Goal: Task Accomplishment & Management: Use online tool/utility

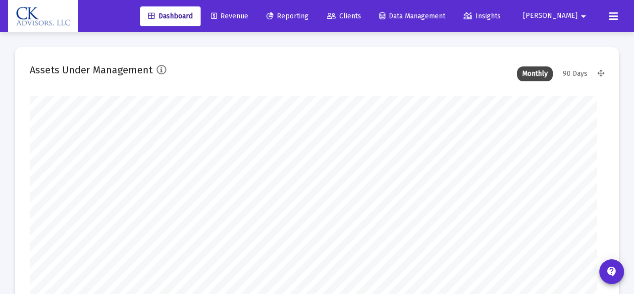
type input "[DATE]"
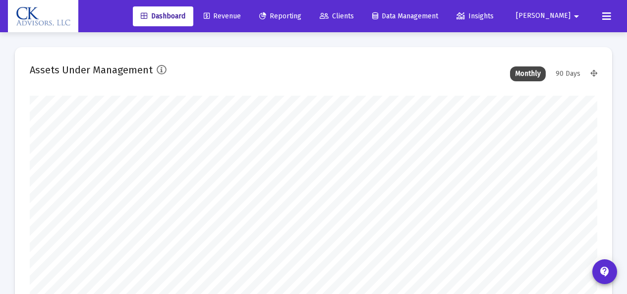
scroll to position [198, 261]
click at [354, 15] on span "Clients" at bounding box center [337, 16] width 34 height 8
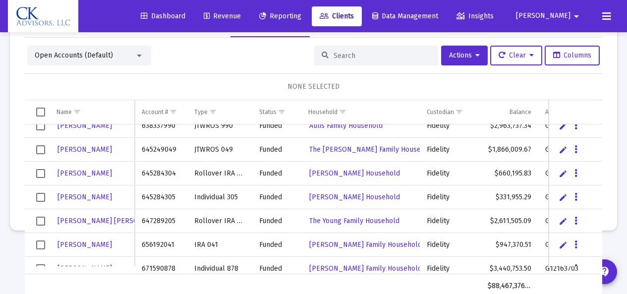
click at [36, 172] on span "Select row" at bounding box center [40, 173] width 9 height 9
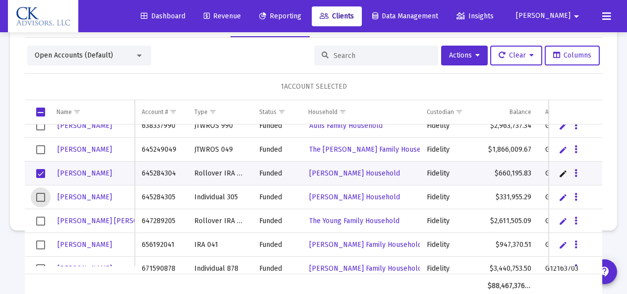
click at [42, 199] on span "Select row" at bounding box center [40, 197] width 9 height 9
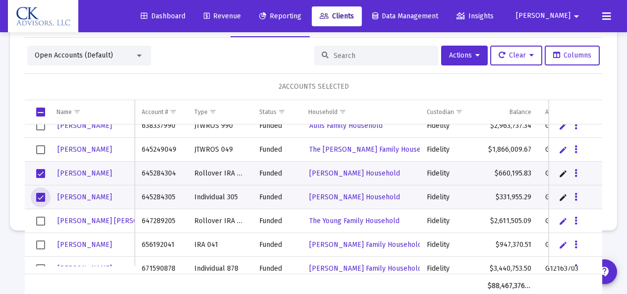
click at [41, 196] on span "Select row" at bounding box center [40, 197] width 9 height 9
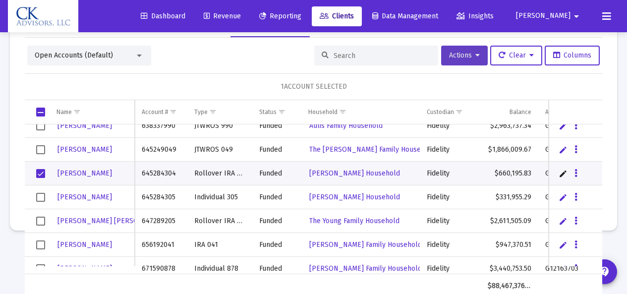
click at [453, 54] on span "Actions" at bounding box center [464, 55] width 31 height 8
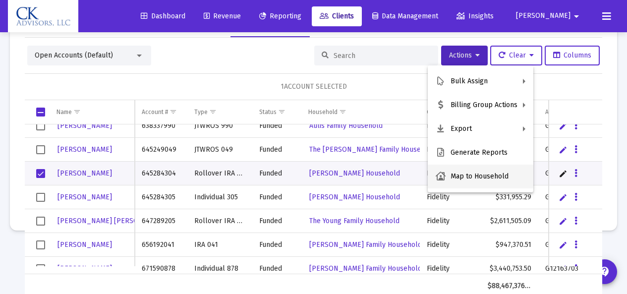
click at [486, 176] on button "Map to Household" at bounding box center [481, 176] width 106 height 24
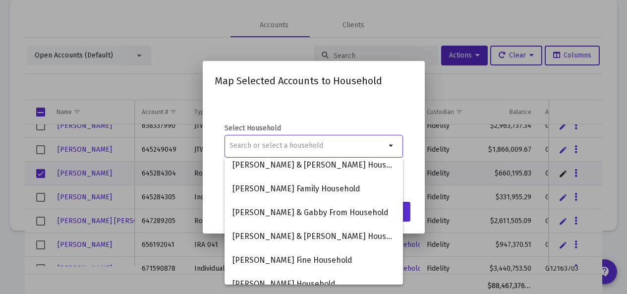
scroll to position [130, 0]
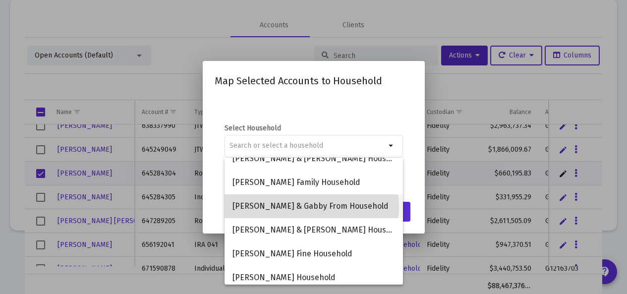
click at [311, 207] on span "[PERSON_NAME] & Gabby From Household" at bounding box center [313, 206] width 162 height 24
type input "[PERSON_NAME] & Gabby From Household"
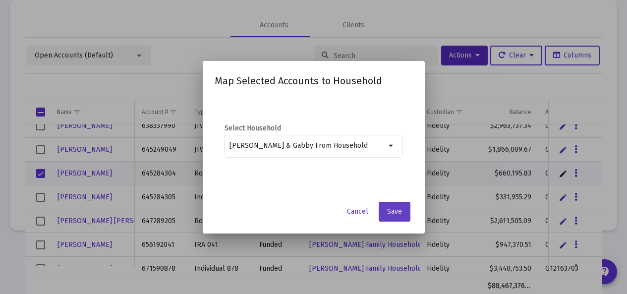
click at [400, 216] on button "Save" at bounding box center [395, 212] width 32 height 20
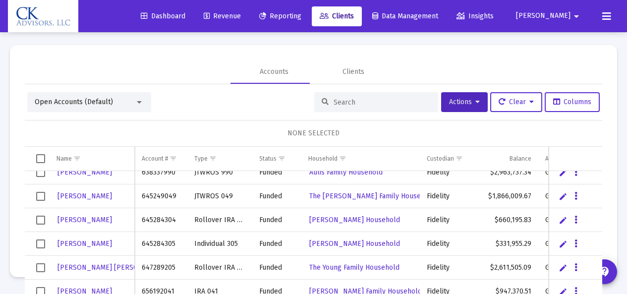
scroll to position [47, 0]
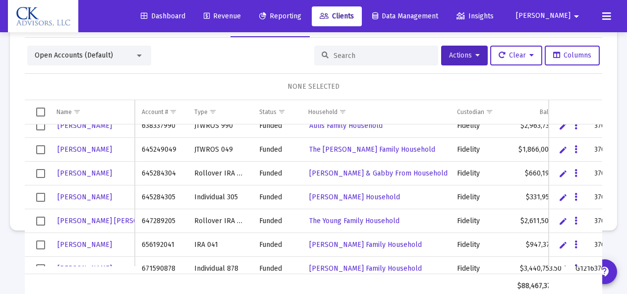
click at [44, 199] on span "Select row" at bounding box center [40, 197] width 9 height 9
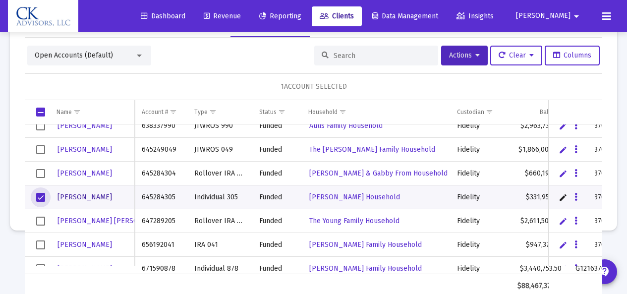
click at [93, 199] on span "[PERSON_NAME]" at bounding box center [84, 197] width 54 height 8
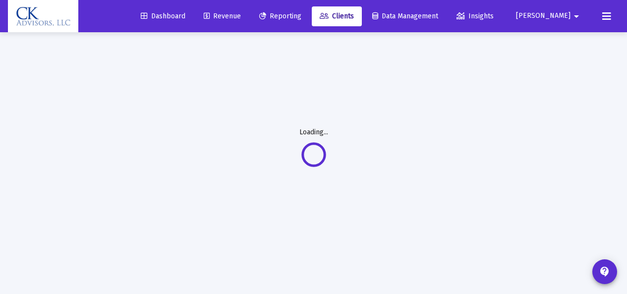
scroll to position [0, 0]
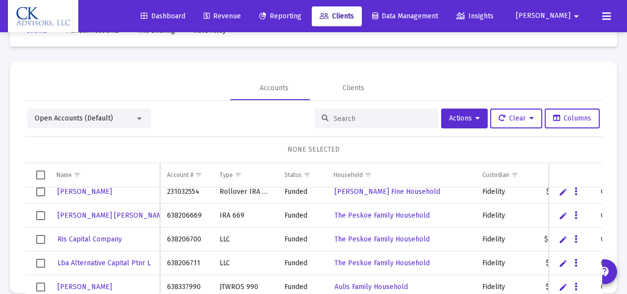
scroll to position [145, 0]
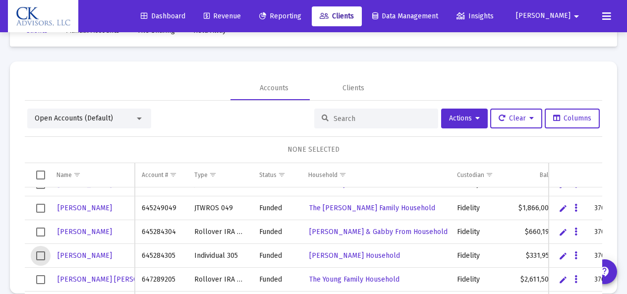
click at [41, 258] on span "Select row" at bounding box center [40, 255] width 9 height 9
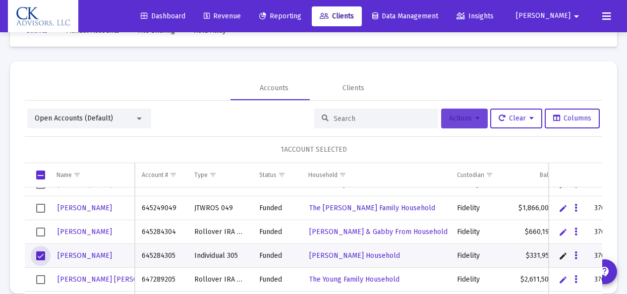
click at [456, 119] on span "Actions" at bounding box center [464, 118] width 31 height 8
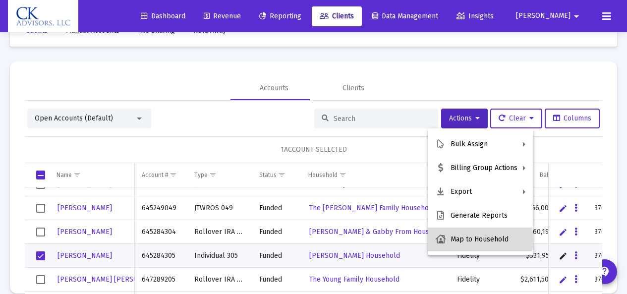
click at [477, 240] on button "Map to Household" at bounding box center [481, 239] width 106 height 24
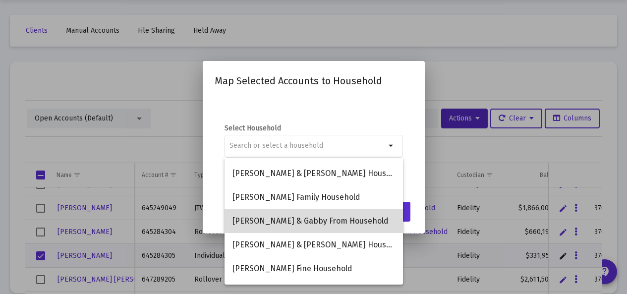
click at [337, 221] on span "[PERSON_NAME] & Gabby From Household" at bounding box center [313, 221] width 162 height 24
type input "[PERSON_NAME] & Gabby From Household"
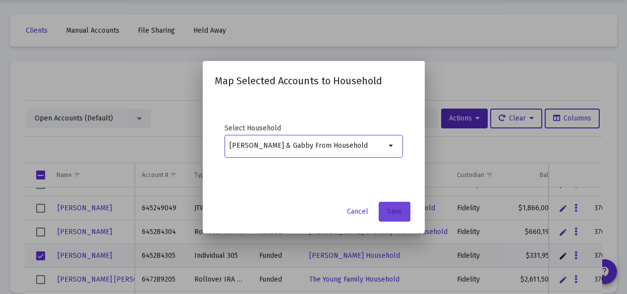
click at [400, 215] on span "Save" at bounding box center [394, 211] width 15 height 8
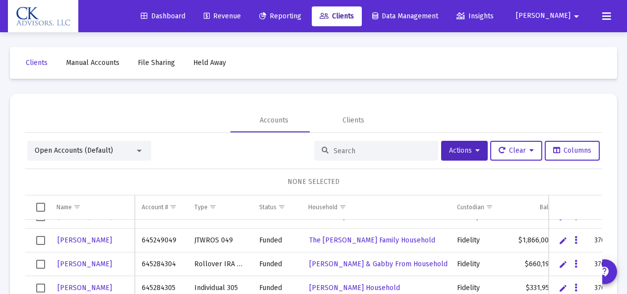
scroll to position [32, 0]
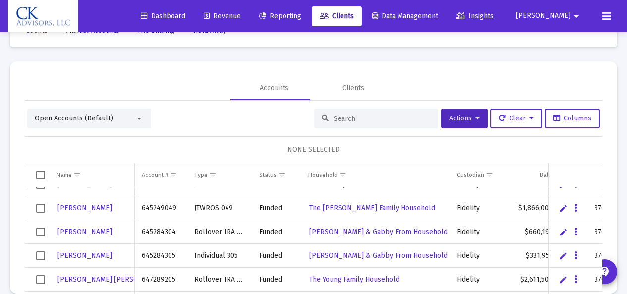
click at [42, 233] on span "Select row" at bounding box center [40, 231] width 9 height 9
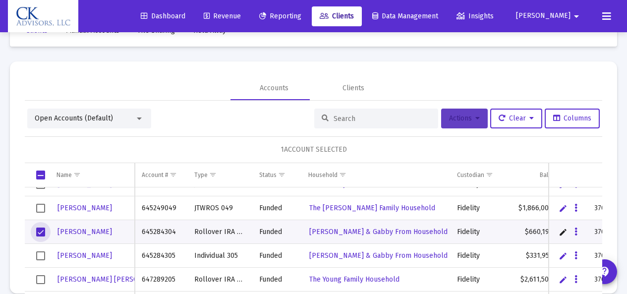
click at [449, 117] on span "Actions" at bounding box center [464, 118] width 31 height 8
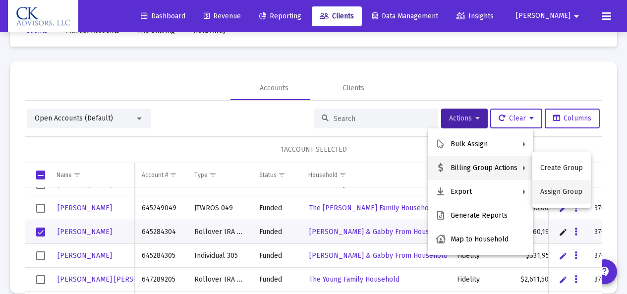
click at [551, 191] on button "Assign Group" at bounding box center [561, 192] width 58 height 24
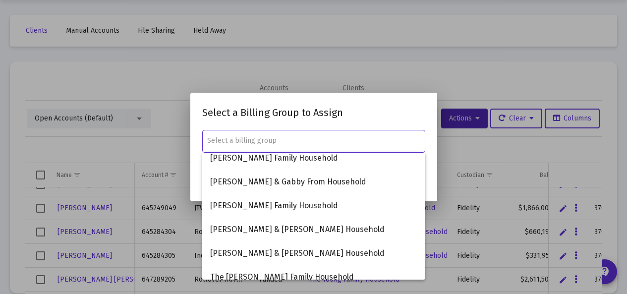
scroll to position [0, 0]
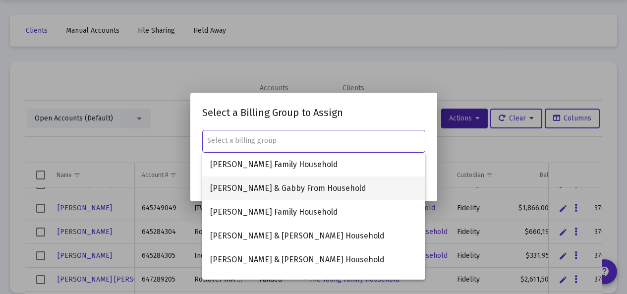
click at [339, 188] on span "[PERSON_NAME] & Gabby From Household" at bounding box center [313, 188] width 207 height 24
type input "[PERSON_NAME] & Gabby From Household"
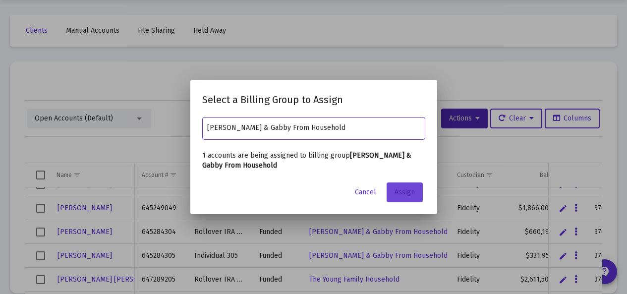
click at [409, 191] on span "Assign" at bounding box center [404, 192] width 20 height 8
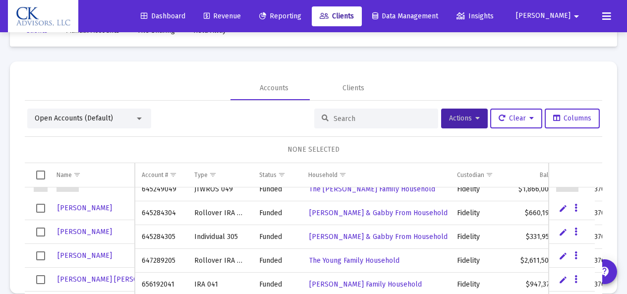
scroll to position [267, 0]
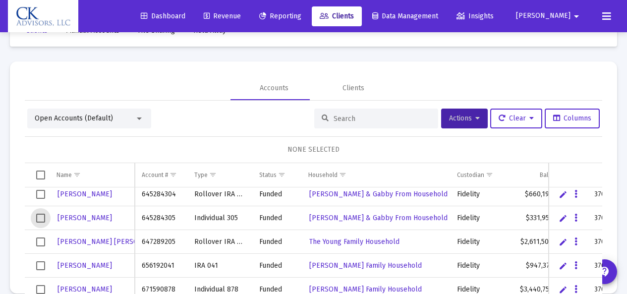
click at [42, 217] on span "Select row" at bounding box center [40, 218] width 9 height 9
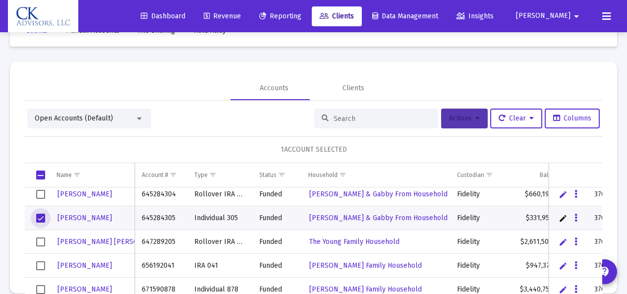
click at [451, 114] on span "Actions" at bounding box center [464, 118] width 31 height 8
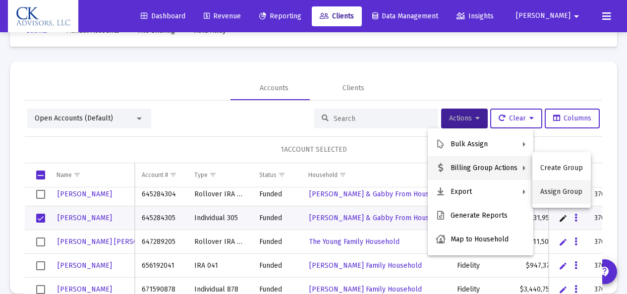
click at [551, 190] on button "Assign Group" at bounding box center [561, 192] width 58 height 24
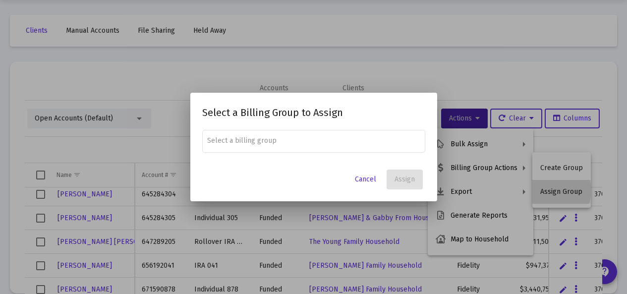
scroll to position [0, 0]
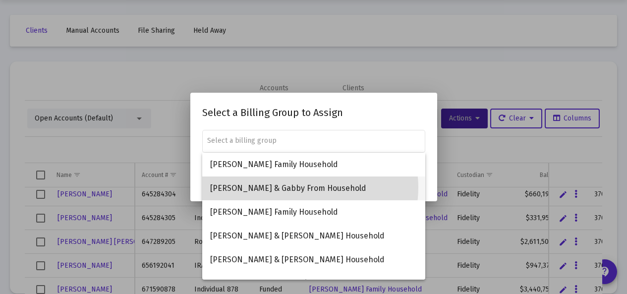
click at [304, 187] on span "[PERSON_NAME] & Gabby From Household" at bounding box center [313, 188] width 207 height 24
type input "[PERSON_NAME] & Gabby From Household"
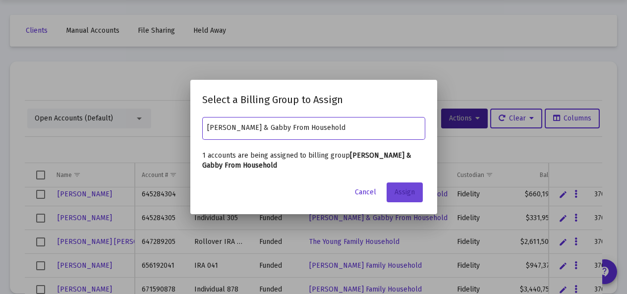
click at [399, 190] on span "Assign" at bounding box center [404, 192] width 20 height 8
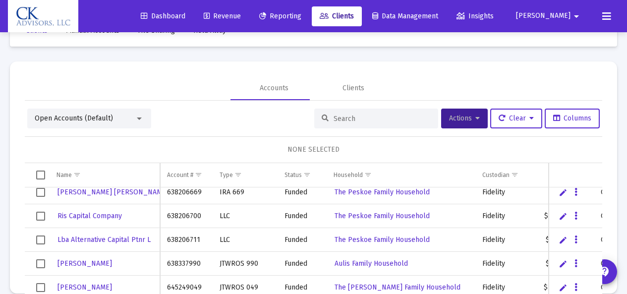
scroll to position [145, 0]
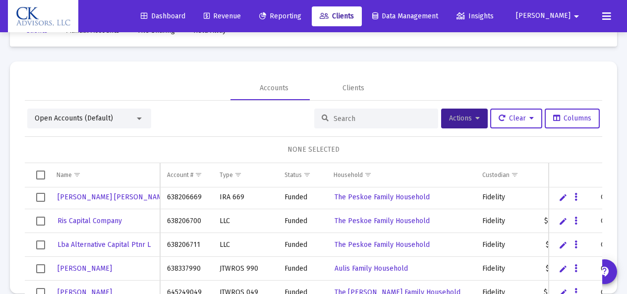
click at [241, 17] on span "Revenue" at bounding box center [222, 16] width 37 height 8
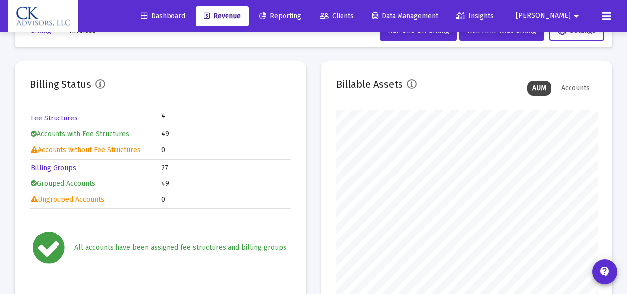
scroll to position [198, 261]
click at [58, 169] on link "Billing Groups" at bounding box center [54, 167] width 46 height 8
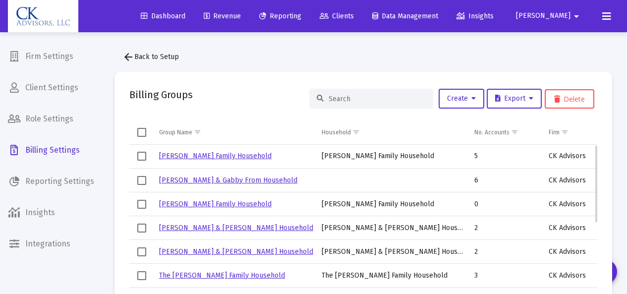
click at [220, 181] on link "[PERSON_NAME] & Gabby From Household" at bounding box center [228, 180] width 138 height 8
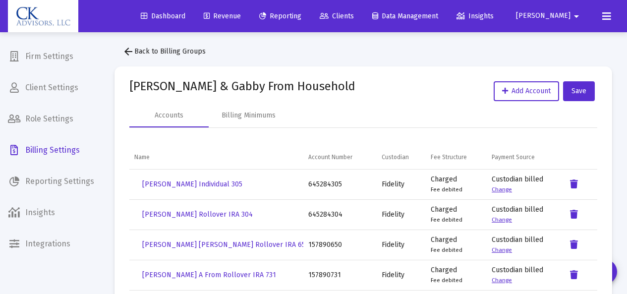
scroll to position [4, 0]
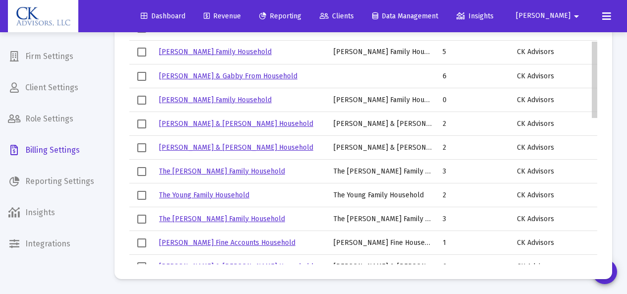
drag, startPoint x: 595, startPoint y: 78, endPoint x: 593, endPoint y: -2, distance: 80.3
click at [593, 0] on html "Dashboard Revenue Reporting Clients Data Management Insights [PERSON_NAME] Inte…" at bounding box center [313, 43] width 627 height 294
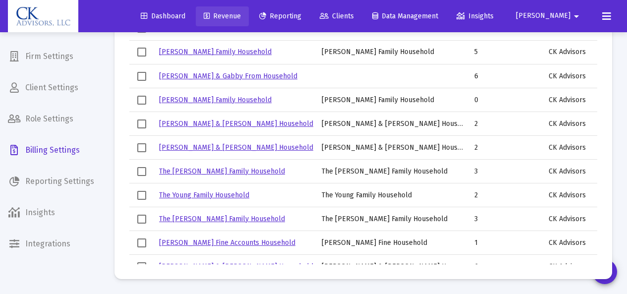
click at [241, 15] on span "Revenue" at bounding box center [222, 16] width 37 height 8
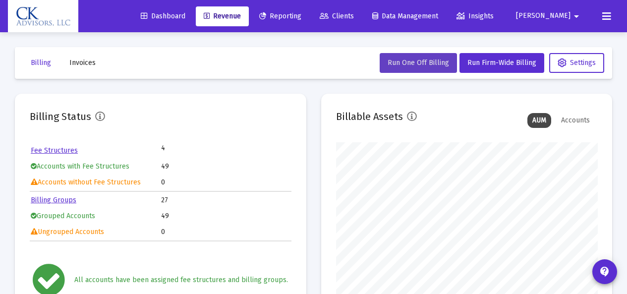
click at [433, 58] on button "Run One Off Billing" at bounding box center [417, 63] width 77 height 20
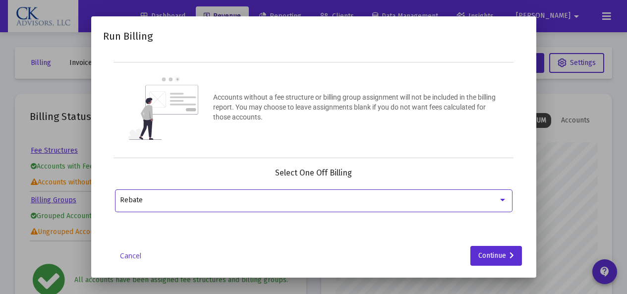
click at [503, 198] on div at bounding box center [502, 200] width 9 height 8
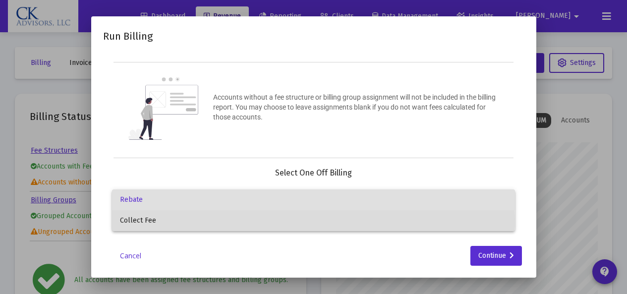
click at [151, 218] on span "Collect Fee" at bounding box center [313, 220] width 387 height 21
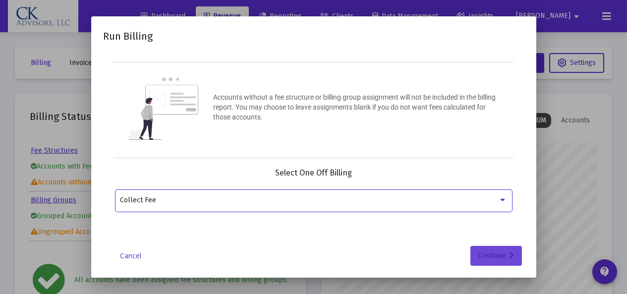
click at [486, 256] on div "Continue" at bounding box center [496, 256] width 36 height 20
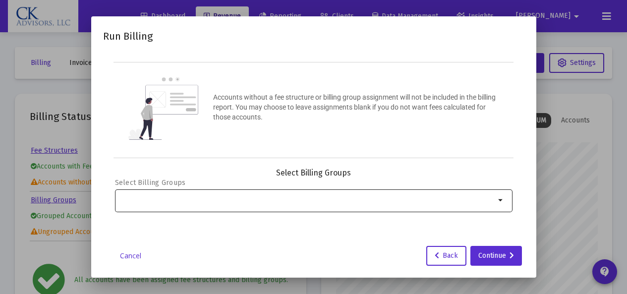
click at [500, 198] on mat-icon "arrow_drop_down" at bounding box center [501, 200] width 12 height 12
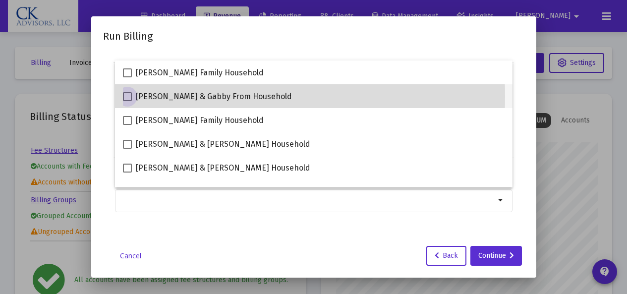
click at [127, 97] on span at bounding box center [127, 96] width 9 height 9
click at [127, 101] on input "[PERSON_NAME] & Gabby From Household" at bounding box center [127, 101] width 0 height 0
checkbox input "true"
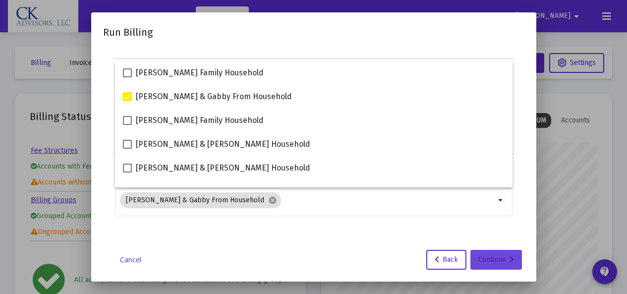
click at [490, 260] on div "Continue" at bounding box center [496, 260] width 36 height 20
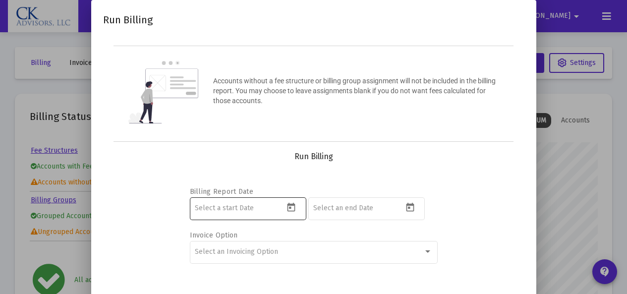
click at [289, 206] on icon "Open calendar" at bounding box center [291, 207] width 10 height 10
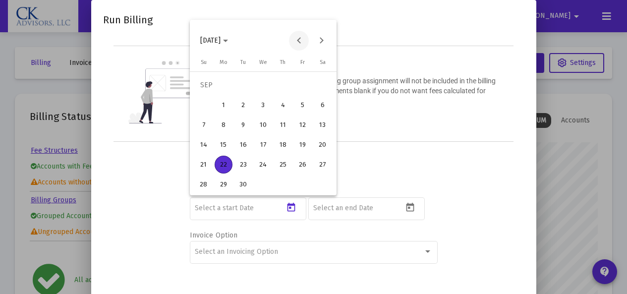
click at [300, 42] on button "Previous month" at bounding box center [299, 41] width 20 height 20
click at [299, 45] on button "Previous month" at bounding box center [299, 41] width 20 height 20
click at [243, 100] on div "1" at bounding box center [243, 105] width 18 height 18
type input "[DATE]"
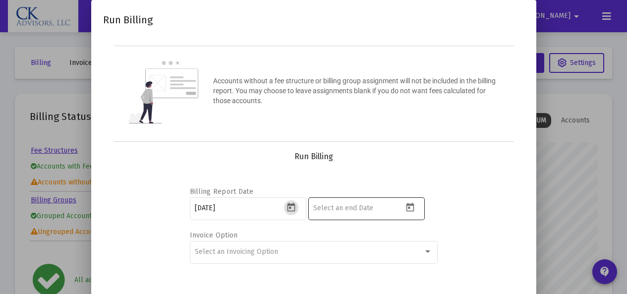
click at [414, 207] on icon "Open calendar" at bounding box center [410, 207] width 10 height 10
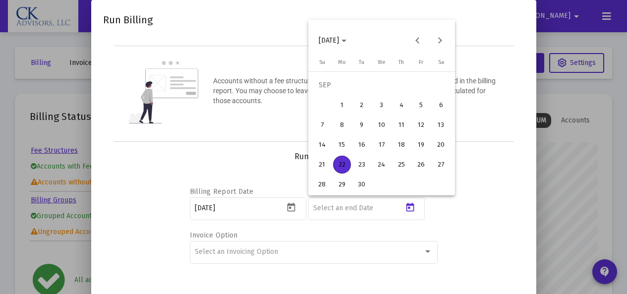
click at [363, 183] on div "30" at bounding box center [362, 184] width 18 height 18
type input "[DATE]"
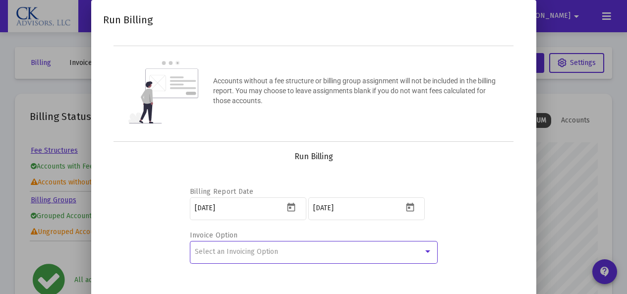
click at [426, 248] on div at bounding box center [427, 252] width 9 height 8
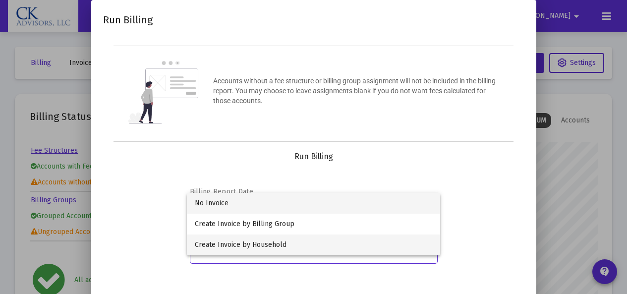
click at [254, 243] on span "Create Invoice by Household" at bounding box center [313, 244] width 237 height 21
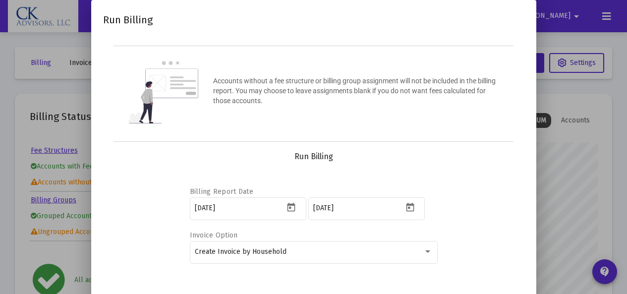
click at [609, 17] on div at bounding box center [313, 147] width 627 height 294
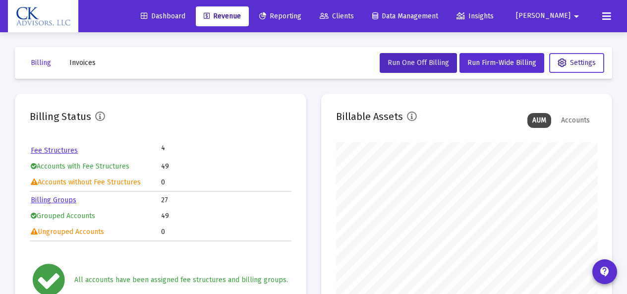
click at [585, 64] on span "Settings" at bounding box center [576, 62] width 38 height 8
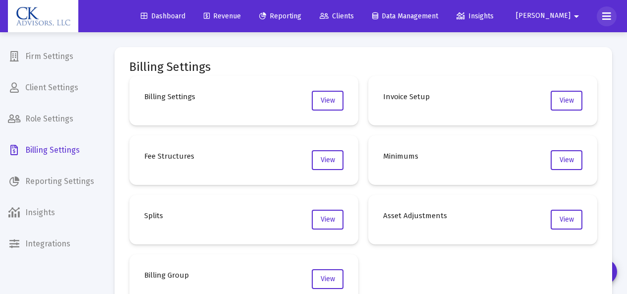
click at [603, 16] on icon at bounding box center [606, 16] width 9 height 12
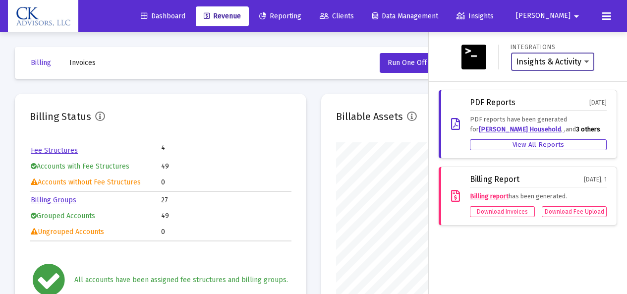
scroll to position [198, 261]
